Goal: Task Accomplishment & Management: Use online tool/utility

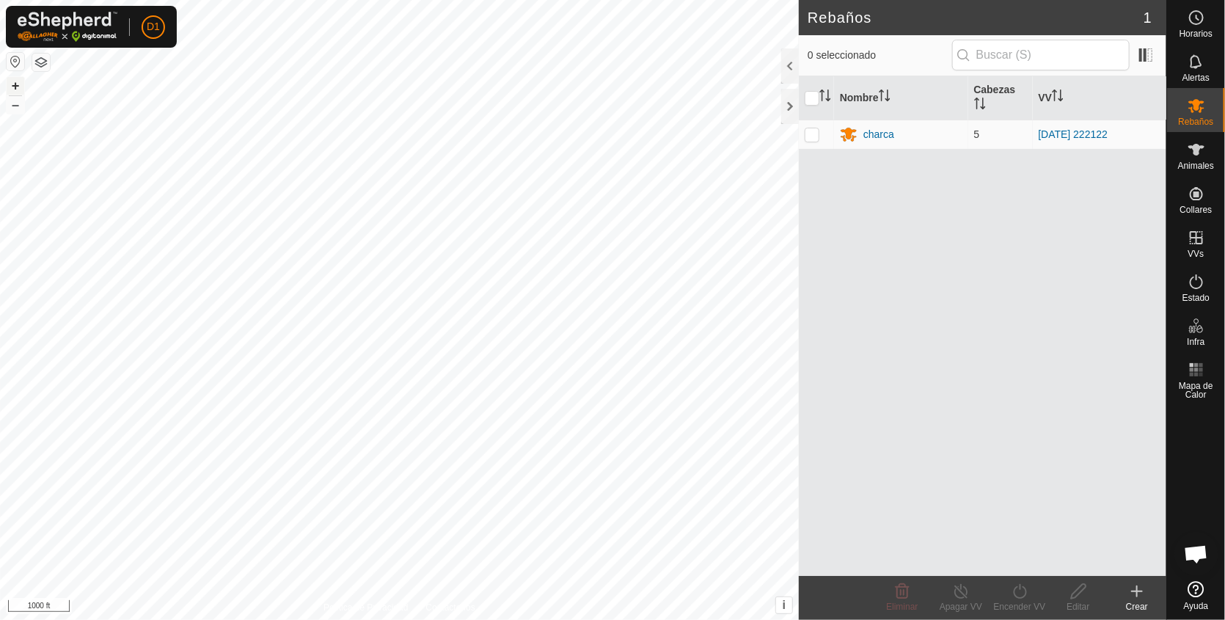
click at [14, 85] on button "+" at bounding box center [16, 86] width 18 height 18
click at [938, 149] on div "Rebaños 1 0 seleccionado Nombre [PERSON_NAME] charca 5 [DATE] 222122 Eliminar A…" at bounding box center [583, 310] width 1166 height 620
click at [1193, 152] on icon at bounding box center [1196, 150] width 16 height 12
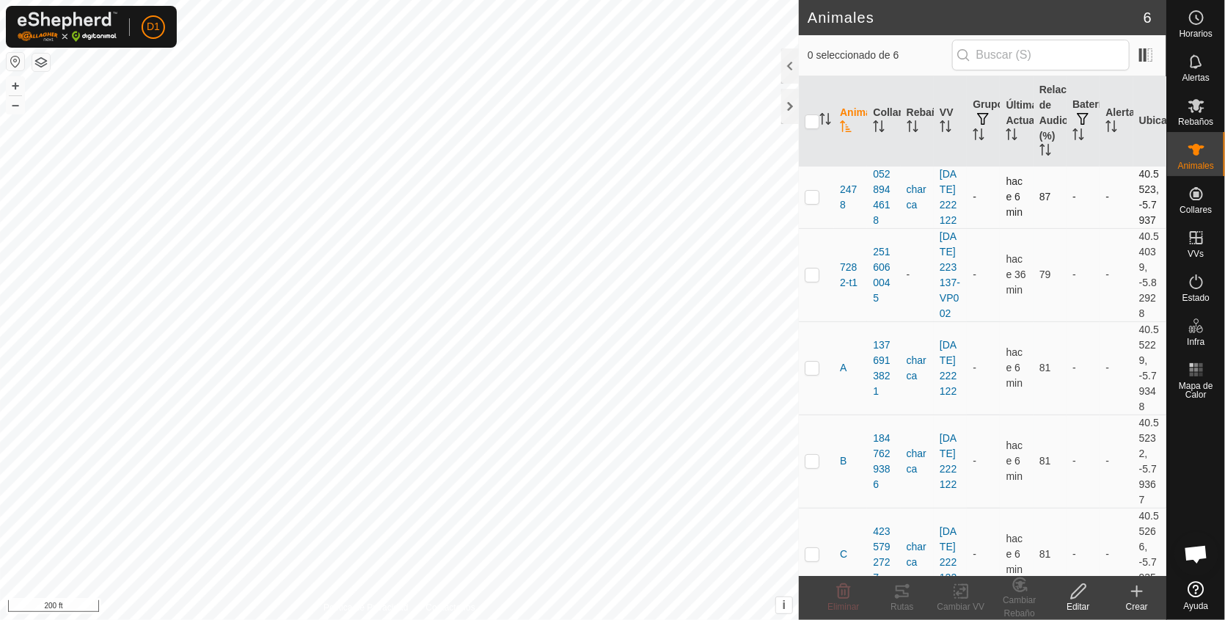
click at [808, 202] on p-checkbox at bounding box center [812, 197] width 15 height 12
click at [904, 598] on icon at bounding box center [902, 591] width 18 height 18
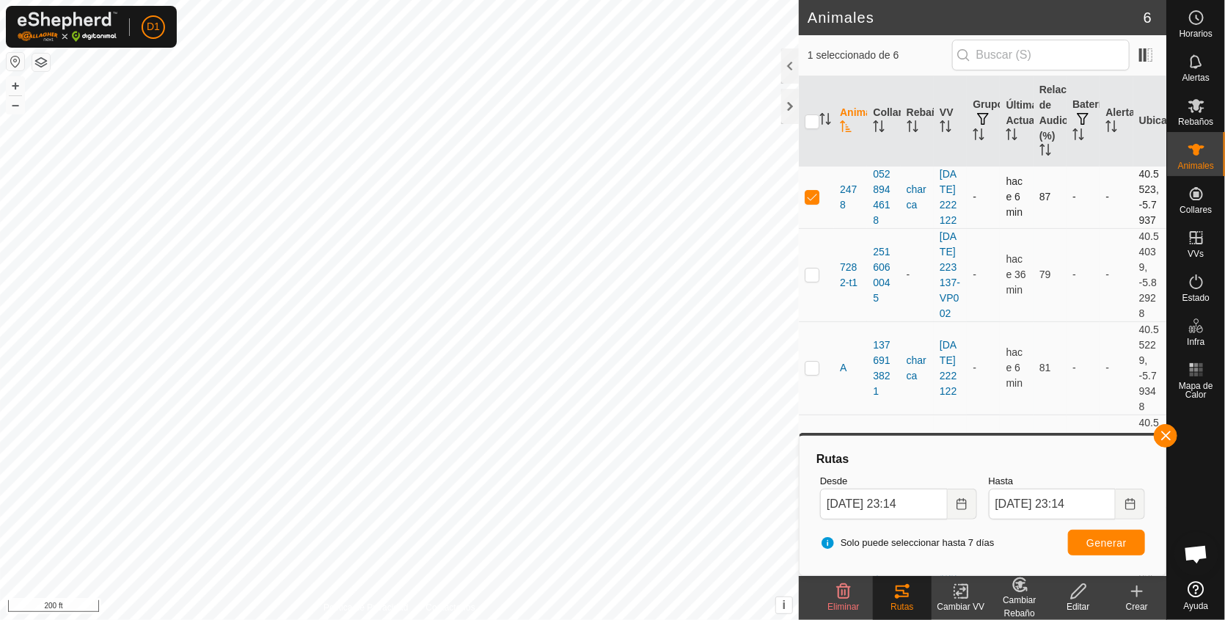
click at [820, 208] on td at bounding box center [816, 197] width 35 height 62
checkbox input "false"
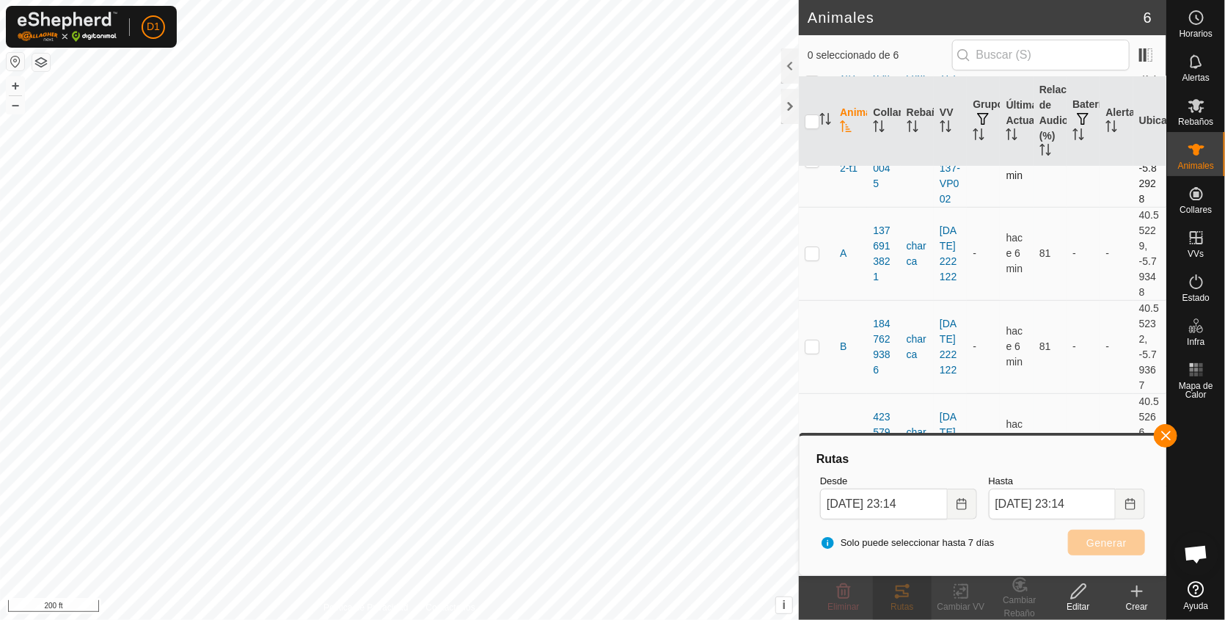
scroll to position [194, 0]
click at [816, 249] on p-checkbox at bounding box center [812, 249] width 15 height 12
checkbox input "true"
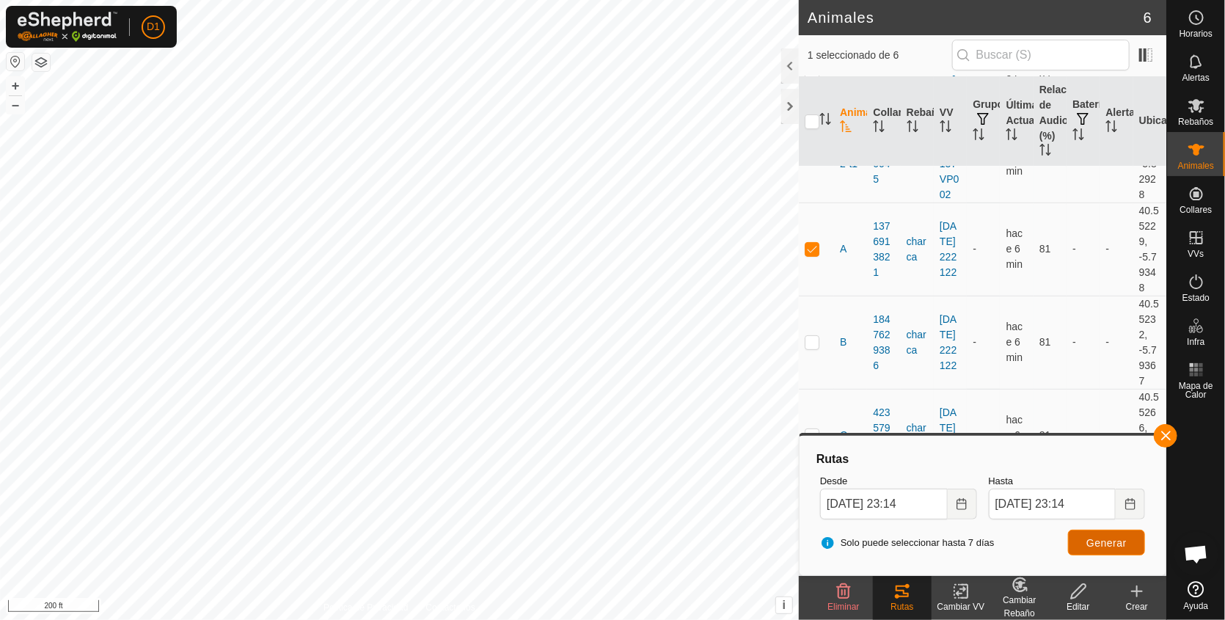
click at [1105, 538] on span "Generar" at bounding box center [1106, 543] width 40 height 12
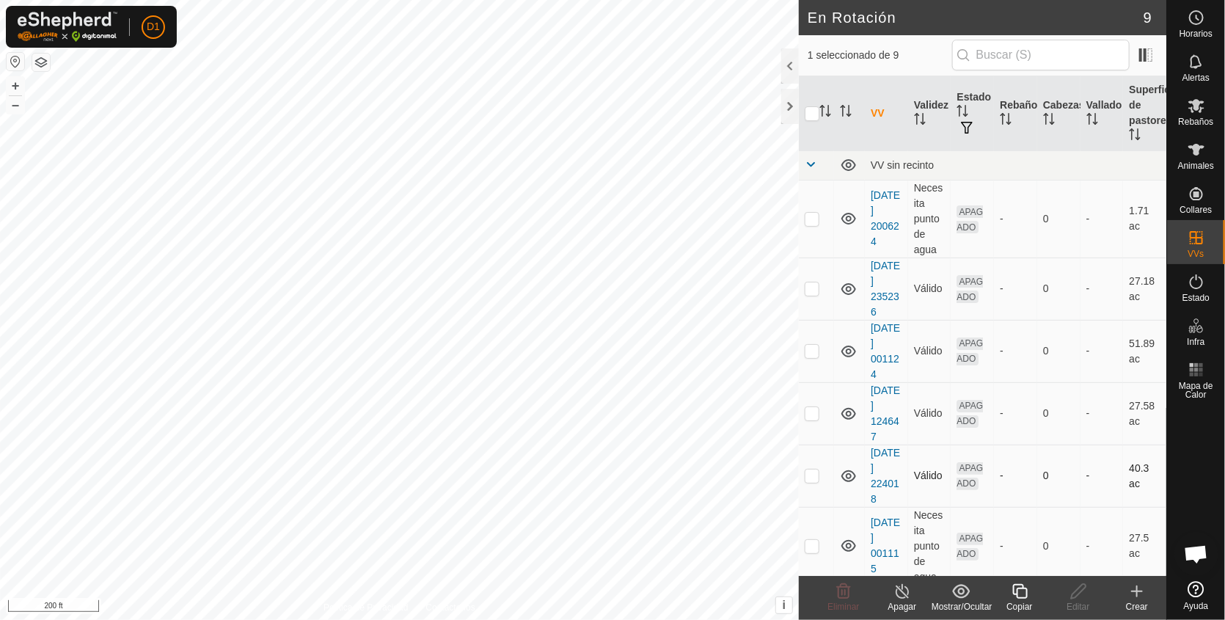
scroll to position [256, 0]
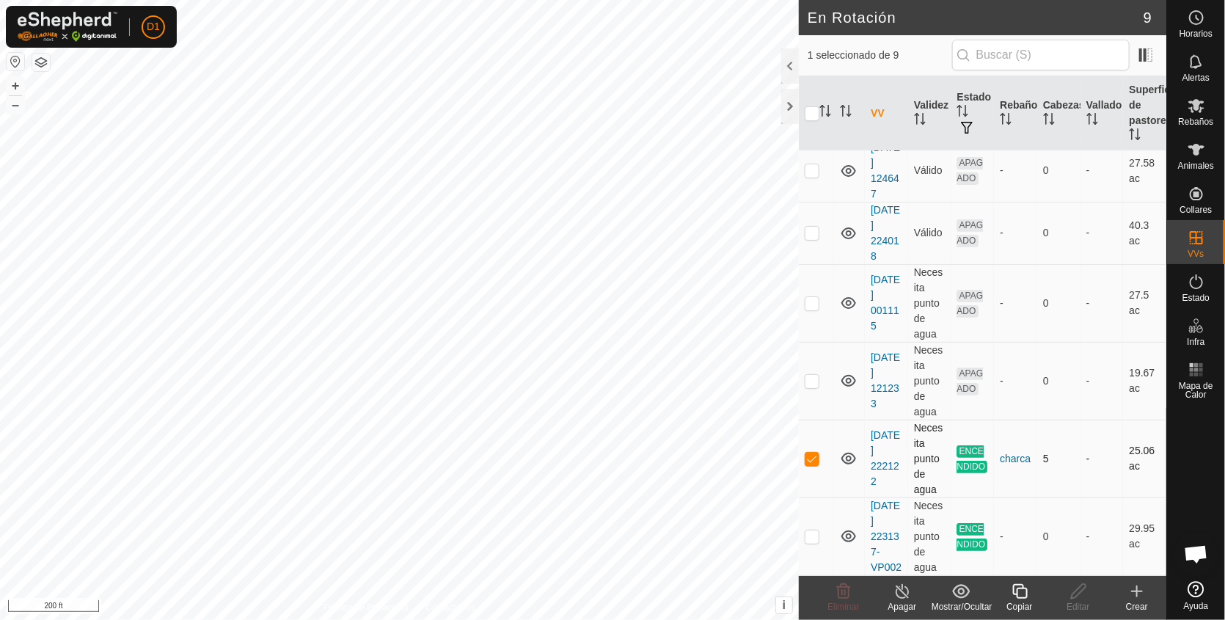
click at [811, 453] on p-checkbox at bounding box center [812, 459] width 15 height 12
checkbox input "false"
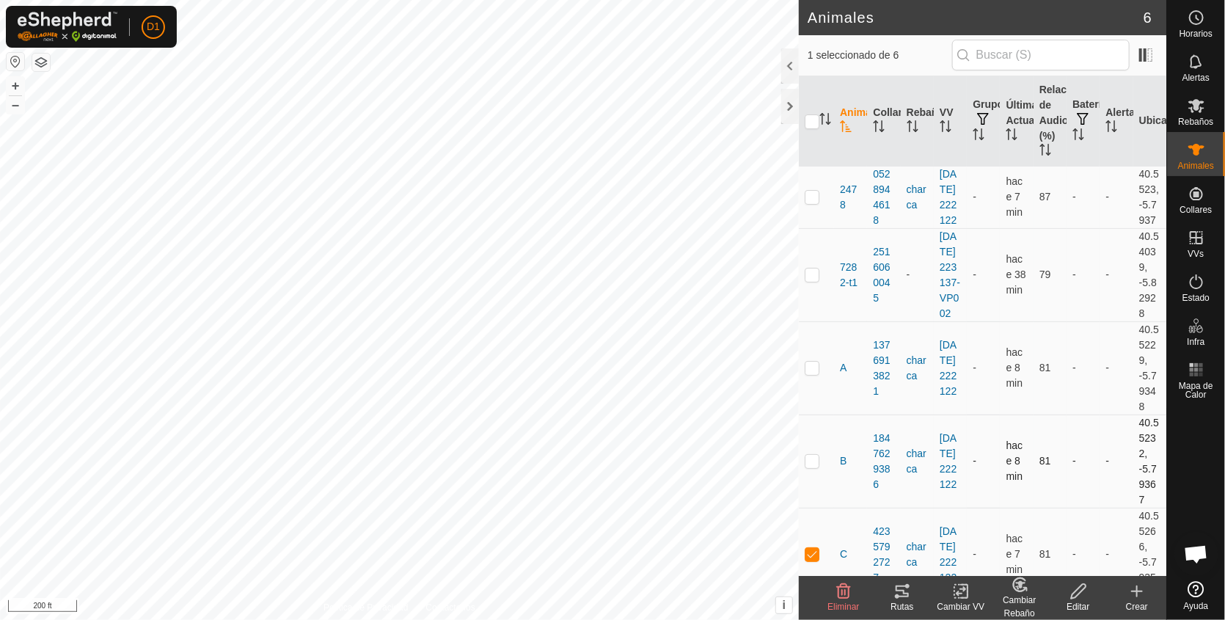
click at [807, 467] on p-checkbox at bounding box center [812, 461] width 15 height 12
click at [900, 585] on icon at bounding box center [902, 591] width 13 height 12
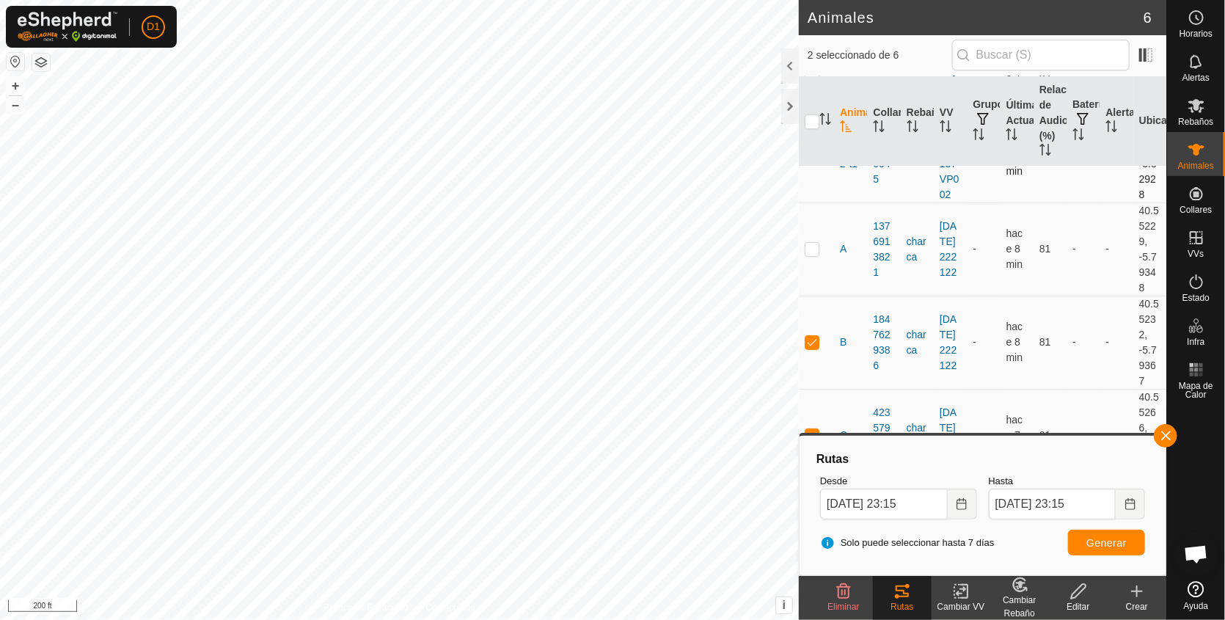
scroll to position [194, 0]
click at [811, 346] on p-checkbox at bounding box center [812, 342] width 15 height 12
checkbox input "false"
click at [1166, 434] on button "button" at bounding box center [1165, 435] width 23 height 23
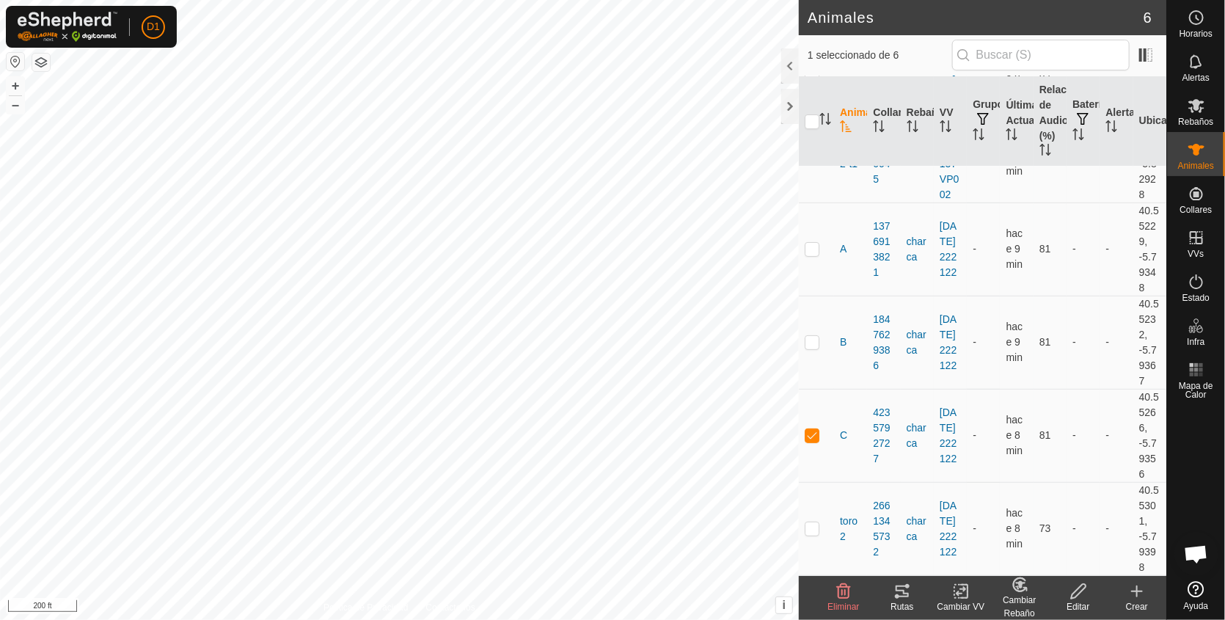
click at [898, 583] on icon at bounding box center [902, 591] width 18 height 18
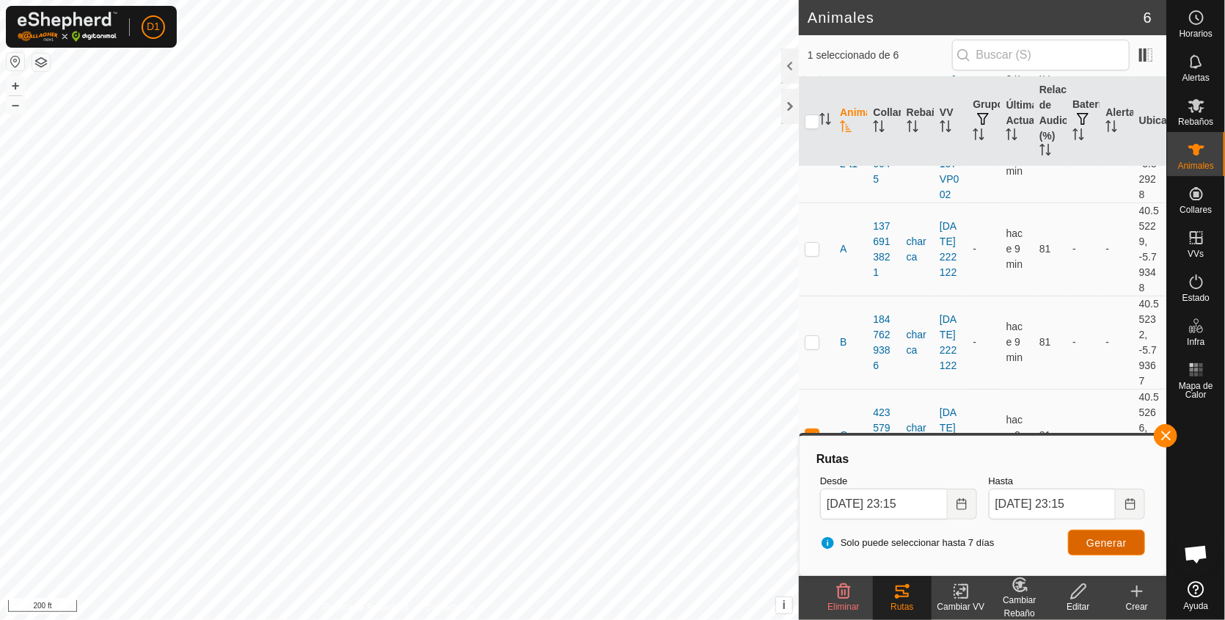
click at [1103, 545] on span "Generar" at bounding box center [1106, 543] width 40 height 12
click at [1168, 433] on button "button" at bounding box center [1165, 435] width 23 height 23
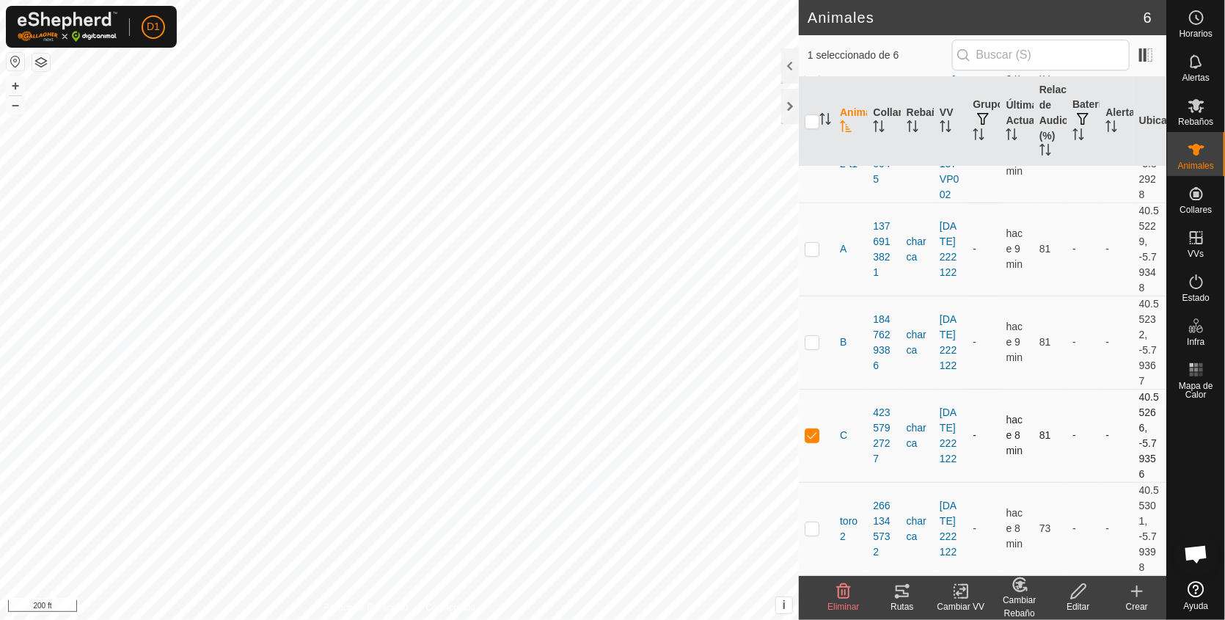
click at [814, 435] on p-checkbox at bounding box center [812, 435] width 15 height 12
checkbox input "false"
click at [810, 529] on p-checkbox at bounding box center [812, 528] width 15 height 12
checkbox input "true"
click at [901, 592] on icon at bounding box center [902, 591] width 18 height 18
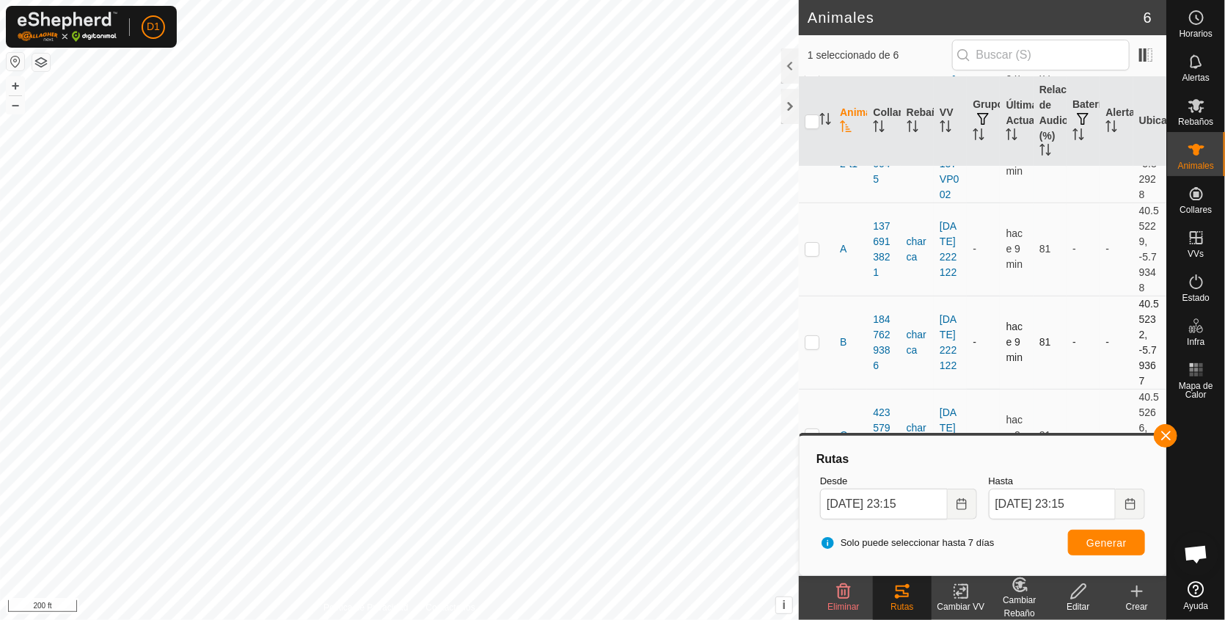
scroll to position [0, 0]
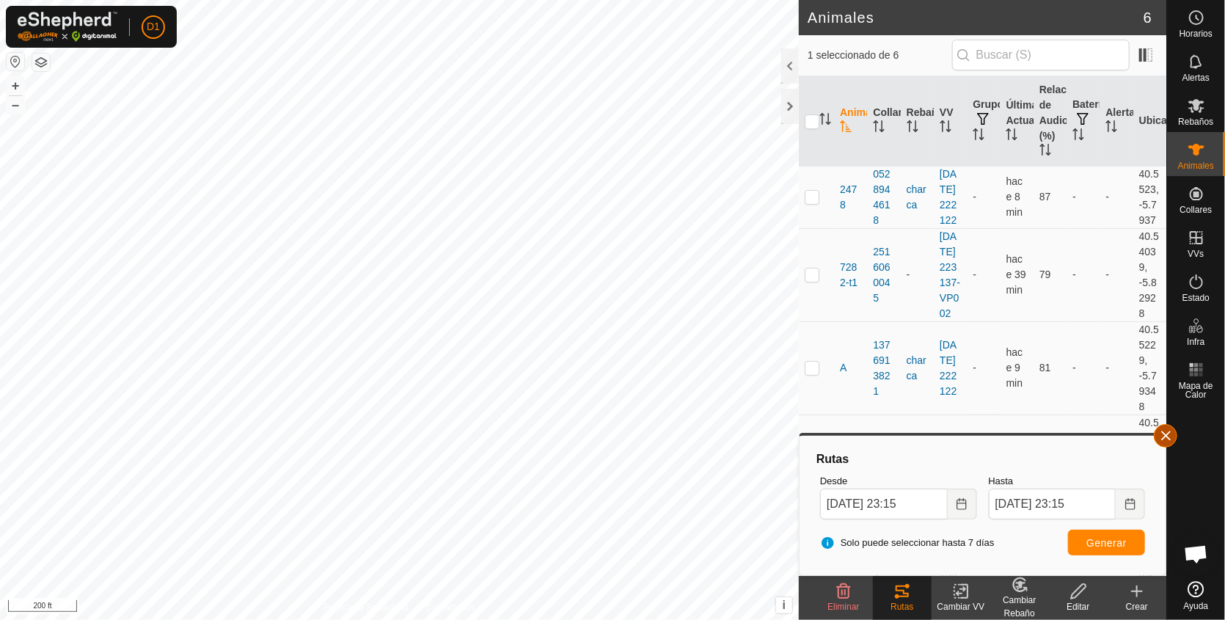
click at [1166, 428] on button "button" at bounding box center [1165, 435] width 23 height 23
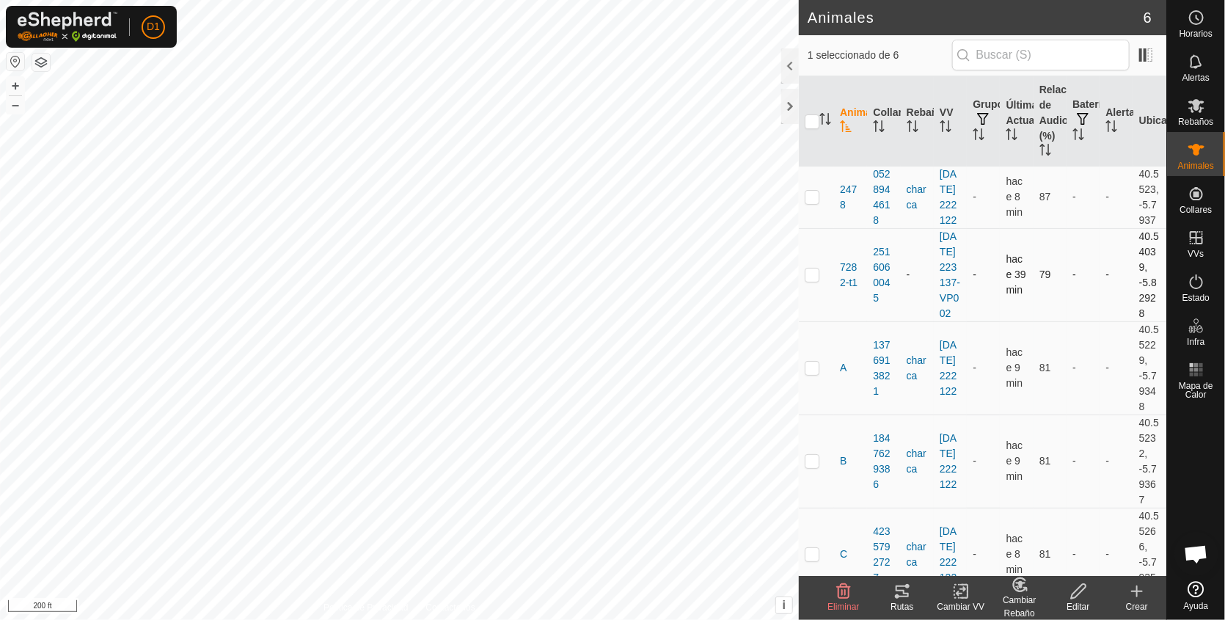
click at [811, 280] on p-checkbox at bounding box center [812, 274] width 15 height 12
checkbox input "true"
click at [902, 589] on icon at bounding box center [902, 591] width 18 height 18
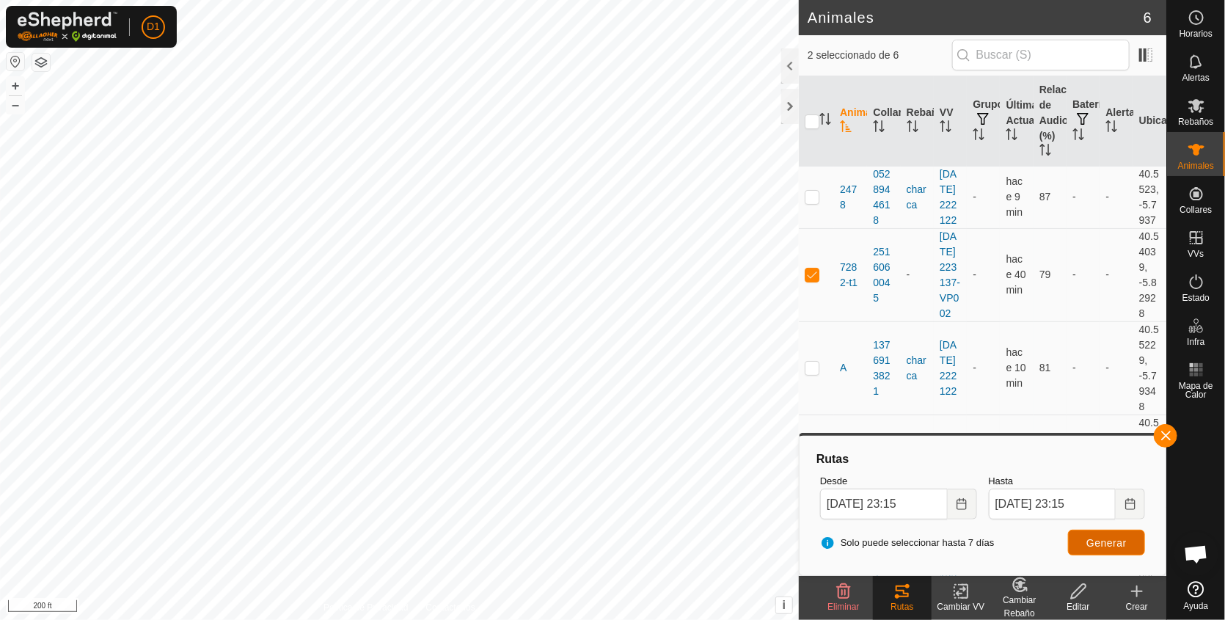
click at [1108, 538] on span "Generar" at bounding box center [1106, 543] width 40 height 12
click at [816, 164] on div "Animales 6 2 seleccionado de 6 Animal Collar Rebaño VV Grupos Última Actualizac…" at bounding box center [583, 310] width 1166 height 620
click at [1163, 432] on button "button" at bounding box center [1165, 435] width 23 height 23
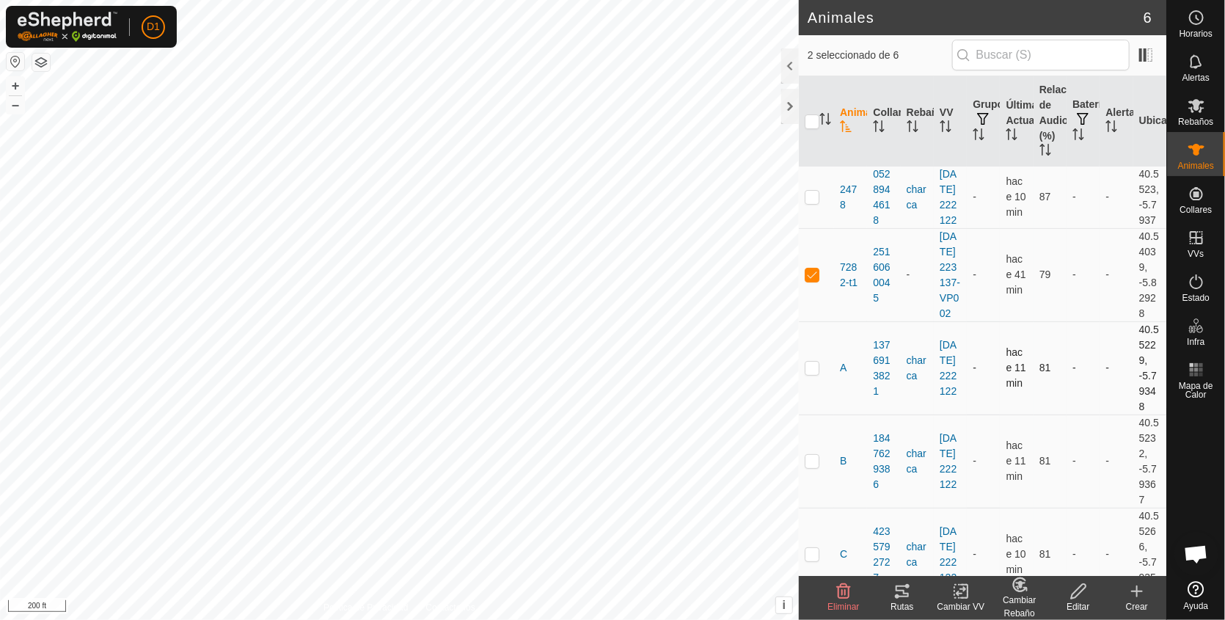
scroll to position [194, 0]
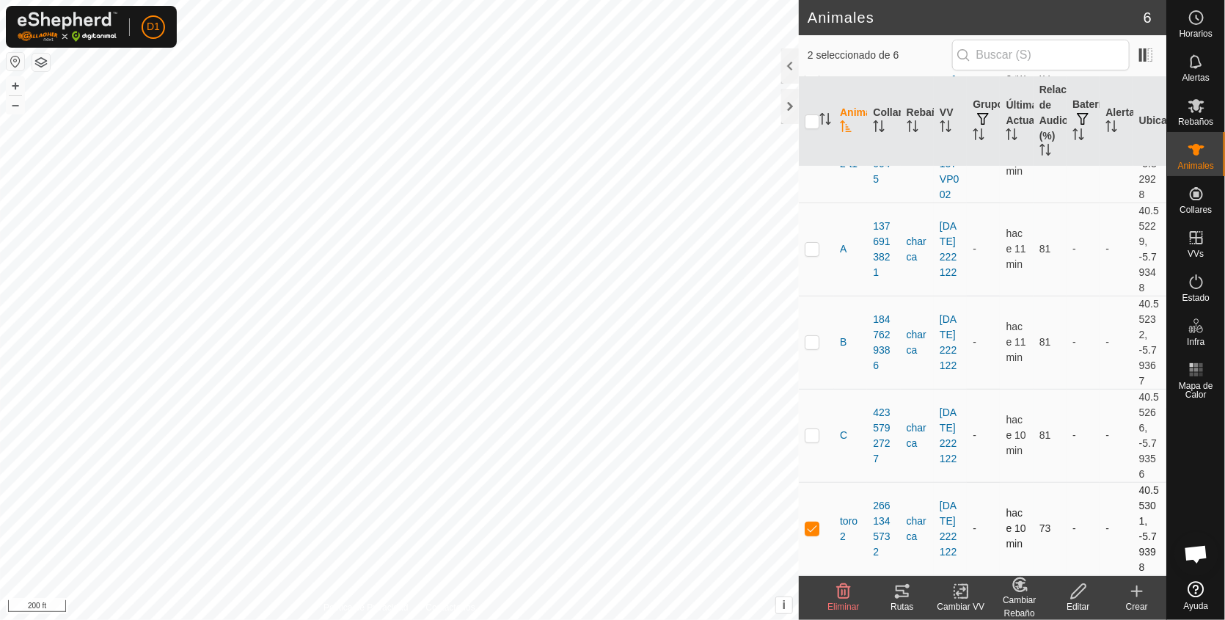
click at [810, 527] on p-checkbox at bounding box center [812, 528] width 15 height 12
checkbox input "false"
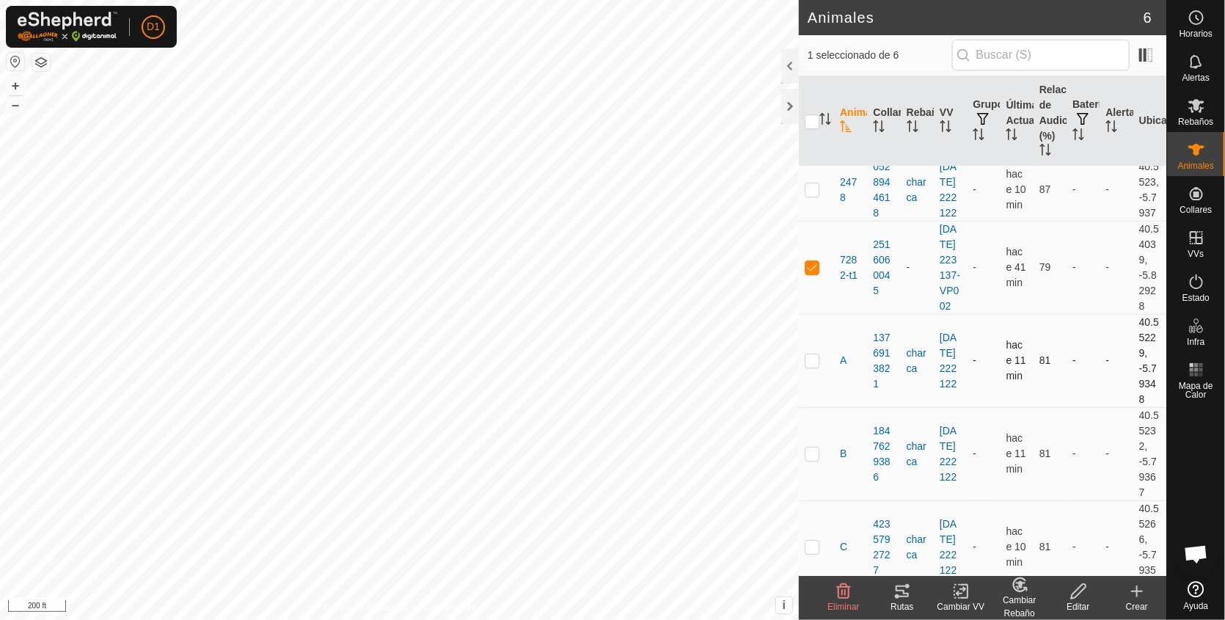
scroll to position [0, 0]
click at [901, 587] on icon at bounding box center [902, 591] width 13 height 12
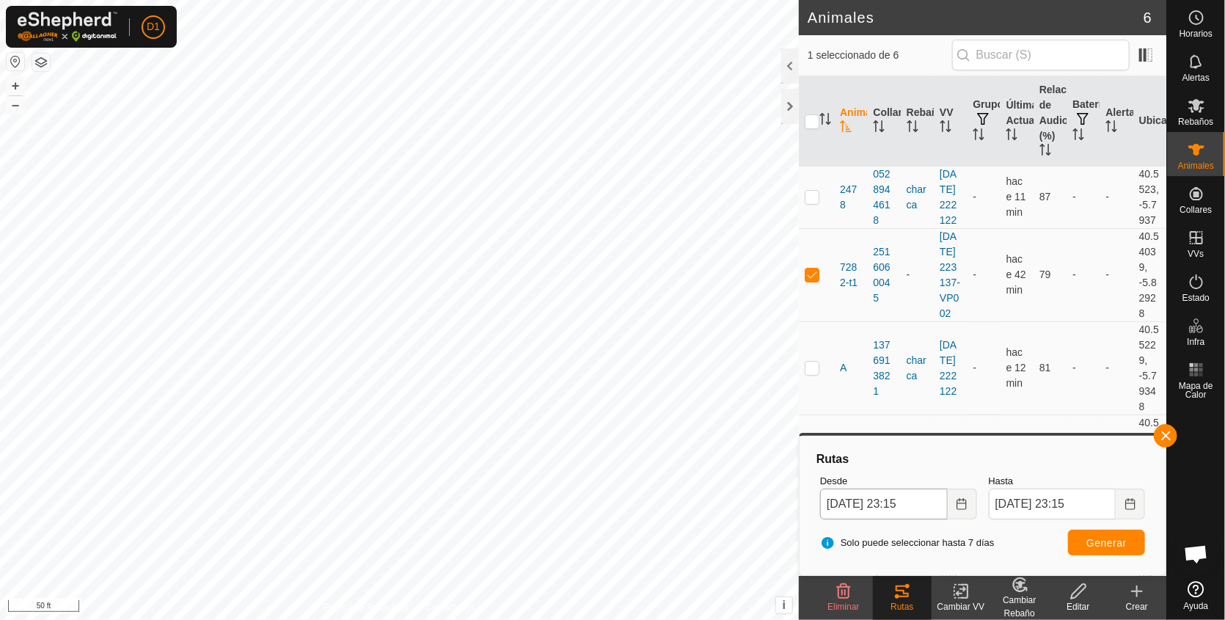
click at [930, 502] on body "D1 Horarios Alertas Rebaños Animales Collares VVs Estado Infra Mapa de Calor Ay…" at bounding box center [612, 310] width 1225 height 620
click at [809, 280] on p-checkbox at bounding box center [812, 274] width 15 height 12
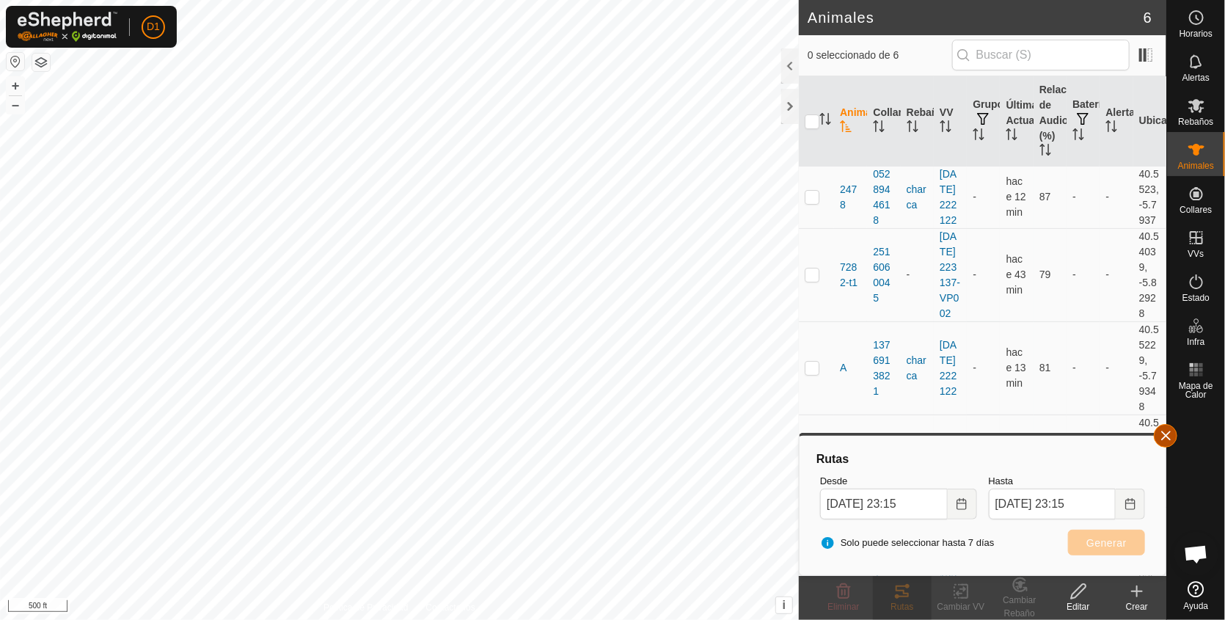
click at [1167, 436] on button "button" at bounding box center [1165, 435] width 23 height 23
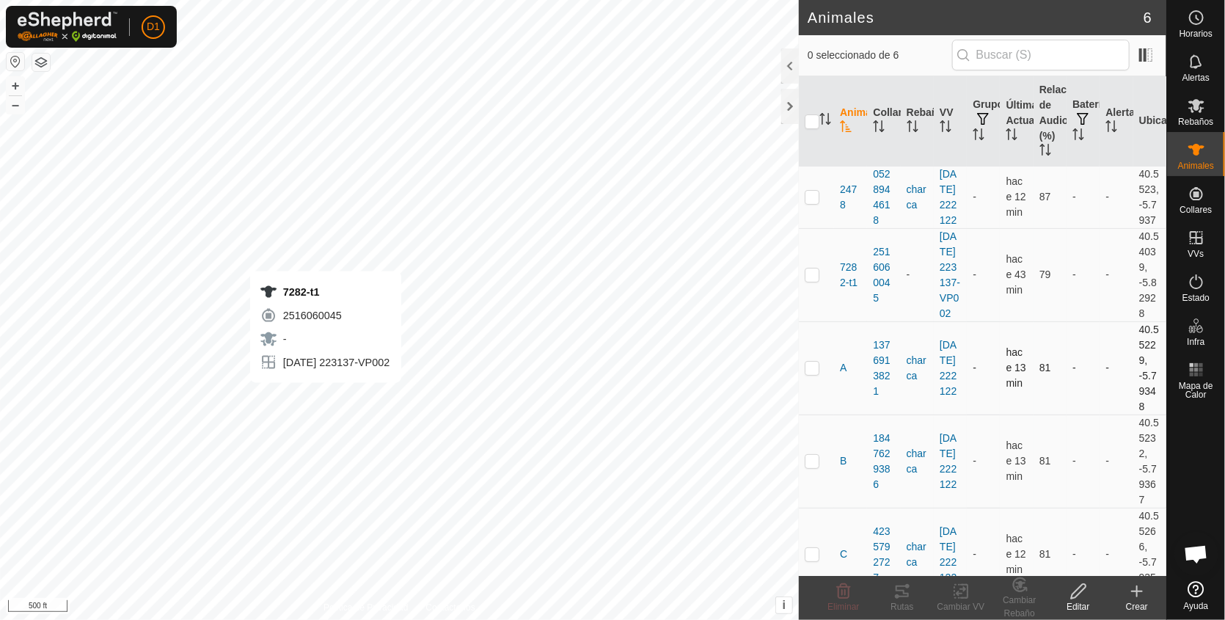
checkbox input "true"
click at [899, 592] on icon at bounding box center [902, 591] width 18 height 18
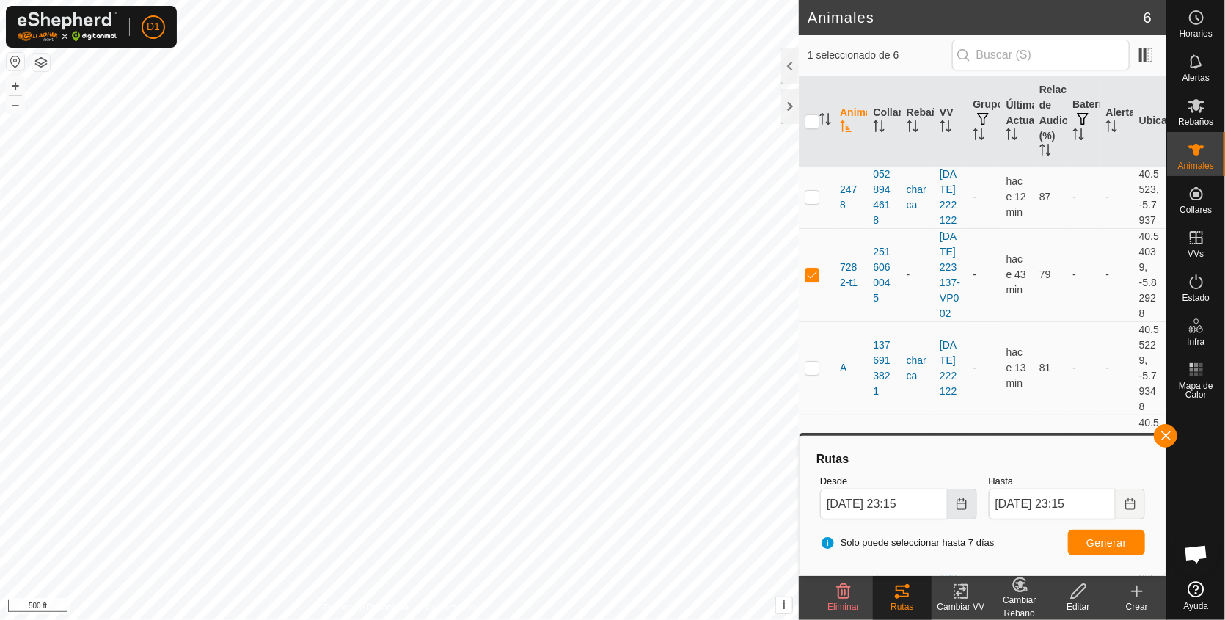
click at [958, 507] on icon "Choose Date" at bounding box center [962, 504] width 12 height 12
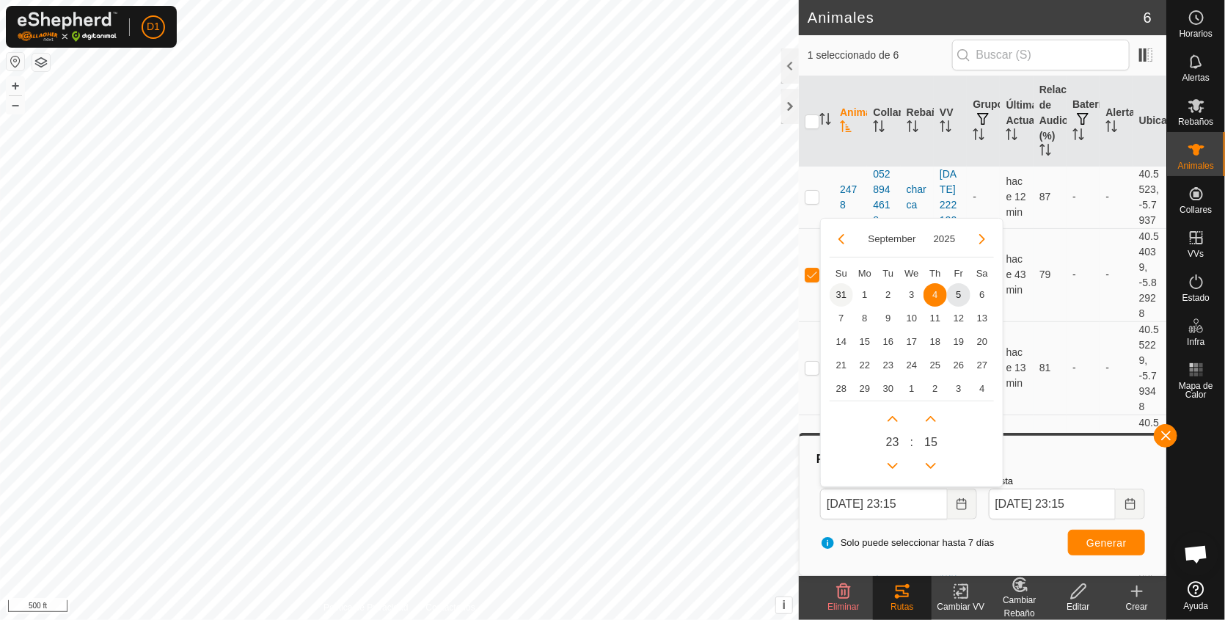
click at [841, 294] on span "31" at bounding box center [841, 294] width 23 height 23
type input "[DATE] 23:15"
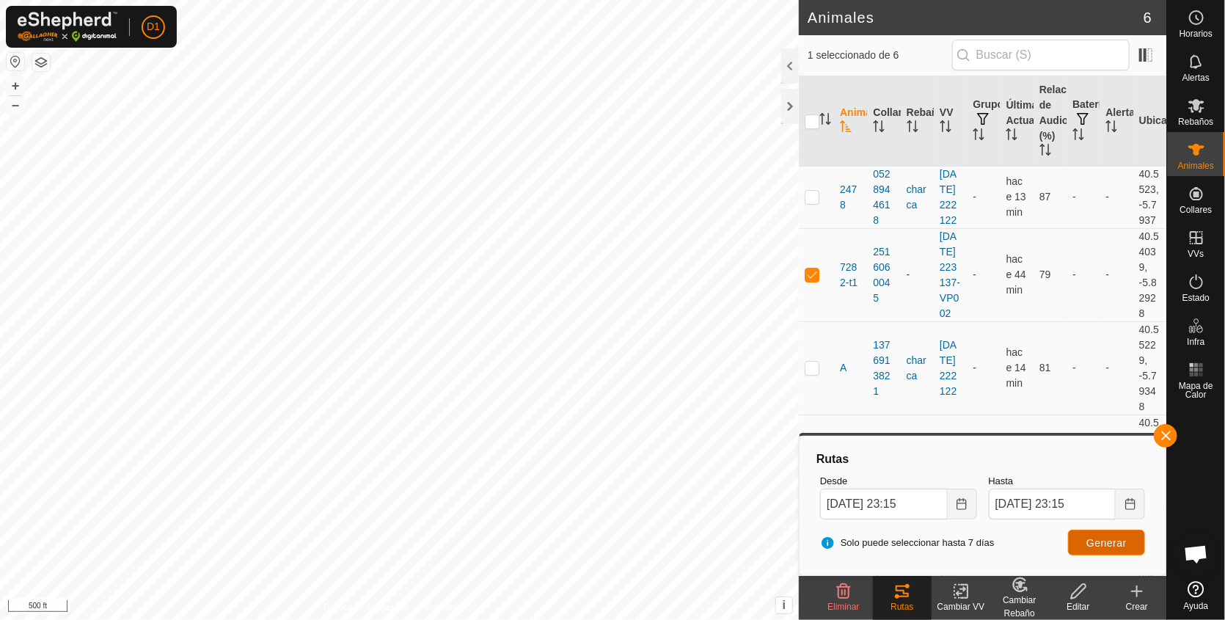
click at [1105, 549] on button "Generar" at bounding box center [1106, 543] width 77 height 26
click at [1164, 432] on button "button" at bounding box center [1165, 435] width 23 height 23
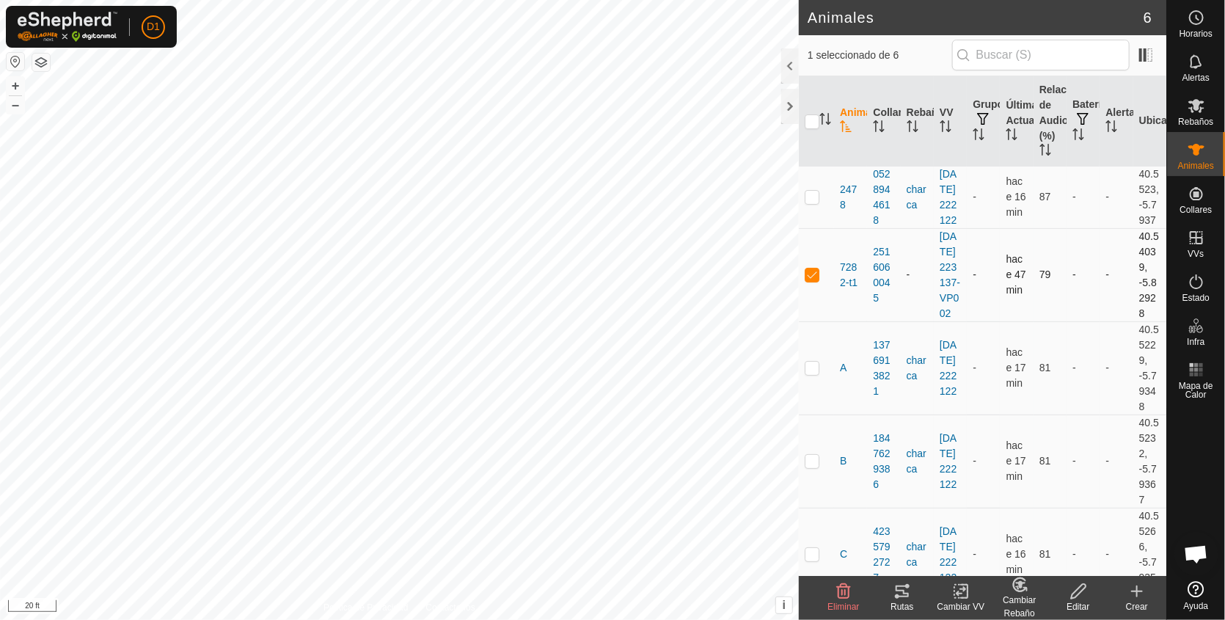
click at [811, 280] on p-checkbox at bounding box center [812, 274] width 15 height 12
checkbox input "false"
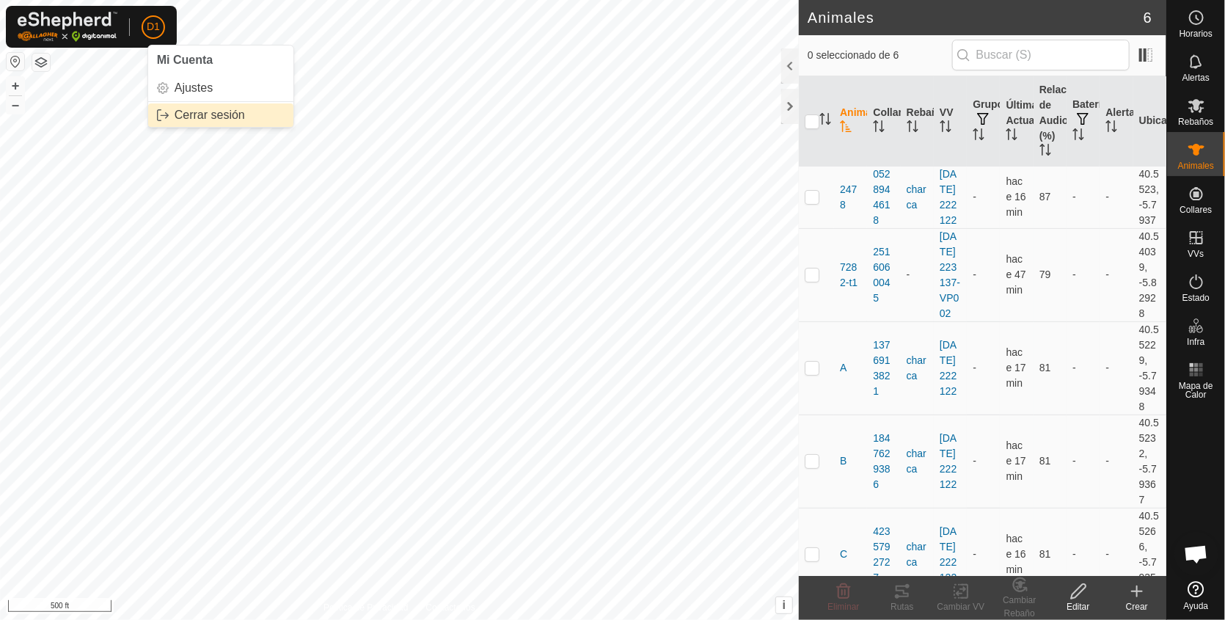
click at [204, 113] on link "Cerrar sesión" at bounding box center [220, 114] width 145 height 23
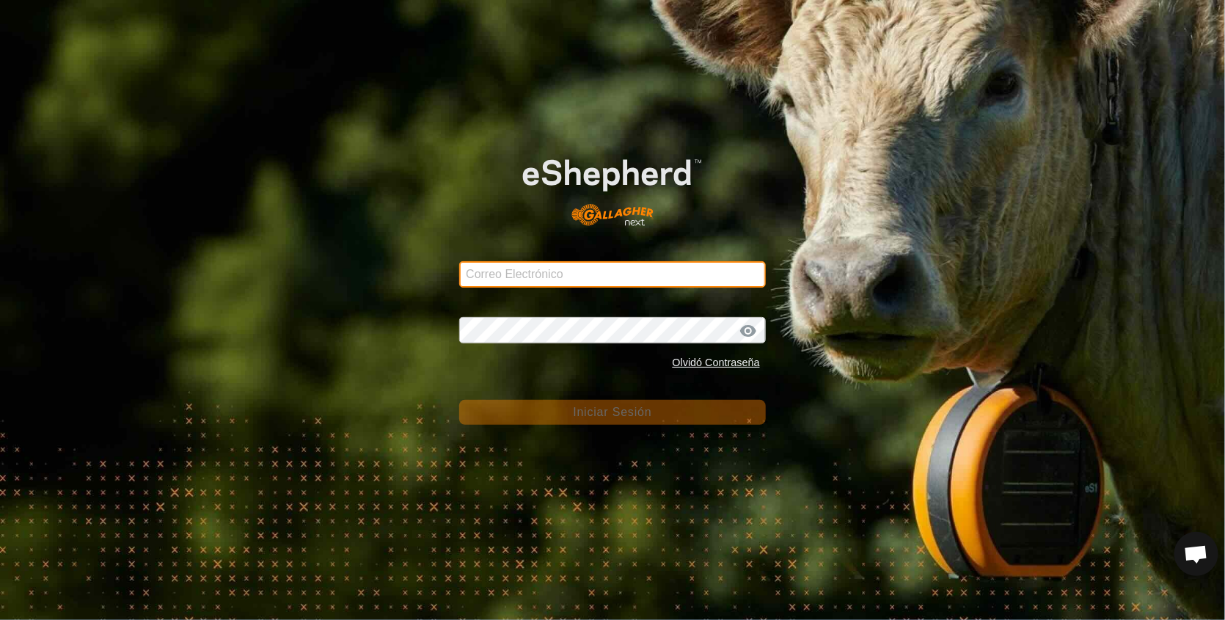
type input "[EMAIL_ADDRESS][DOMAIN_NAME]"
